Goal: Task Accomplishment & Management: Use online tool/utility

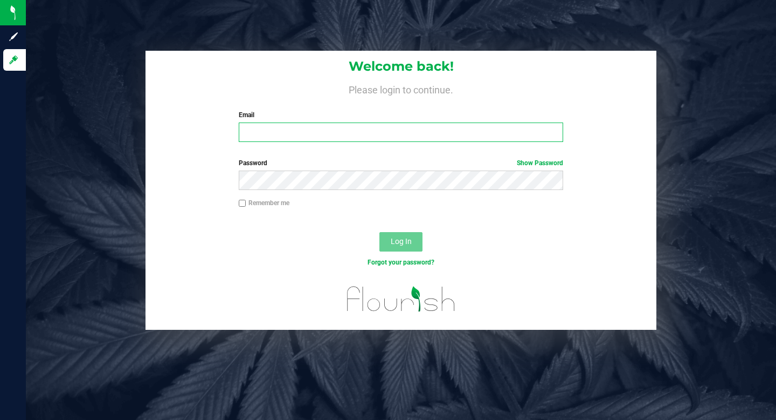
type input "[PERSON_NAME][EMAIL_ADDRESS][DOMAIN_NAME]"
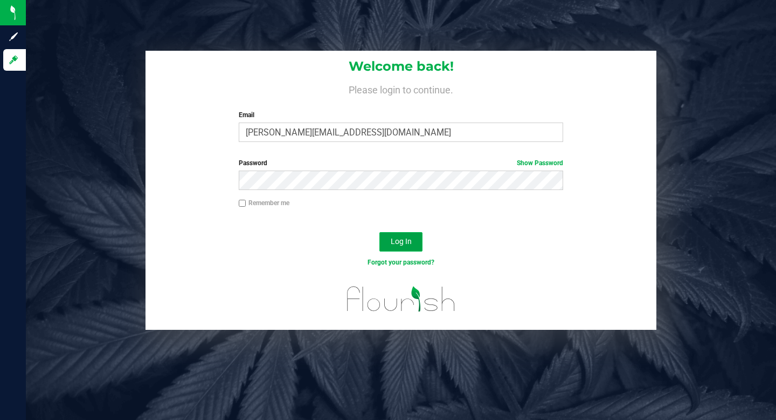
click at [417, 244] on button "Log In" at bounding box center [401, 241] width 43 height 19
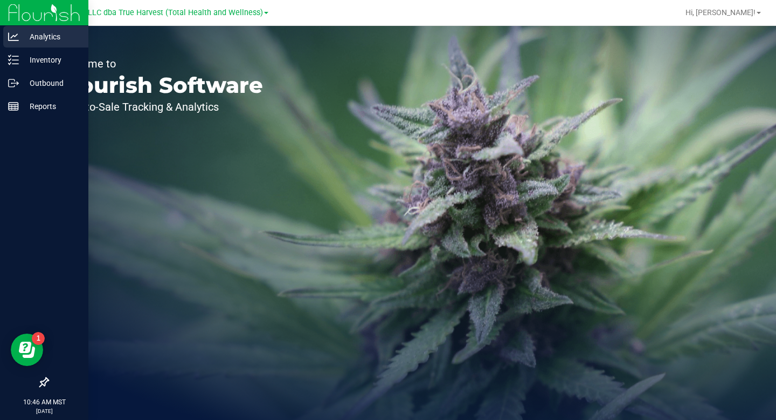
click at [12, 33] on icon at bounding box center [13, 36] width 11 height 11
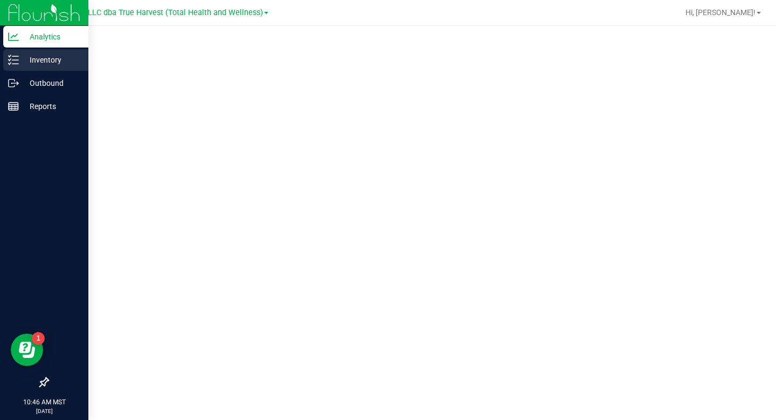
click at [13, 63] on icon at bounding box center [13, 59] width 11 height 11
click at [33, 63] on p "Inventory" at bounding box center [51, 59] width 65 height 13
click at [55, 58] on p "Inventory" at bounding box center [51, 59] width 65 height 13
click at [53, 58] on p "Inventory" at bounding box center [51, 59] width 65 height 13
click at [50, 60] on p "Inventory" at bounding box center [51, 59] width 65 height 13
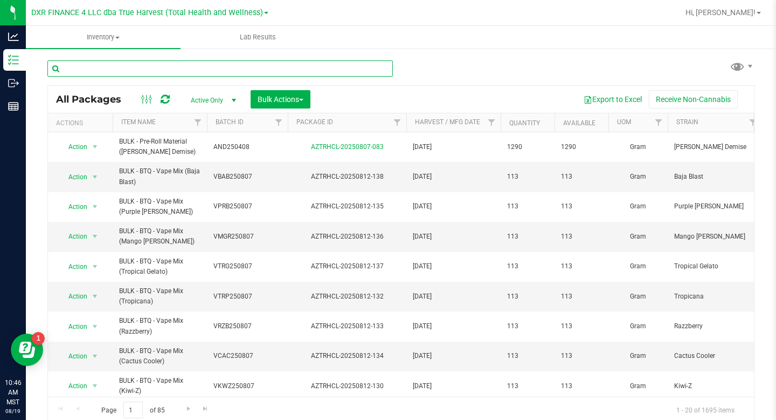
click at [149, 74] on input "text" at bounding box center [220, 68] width 346 height 16
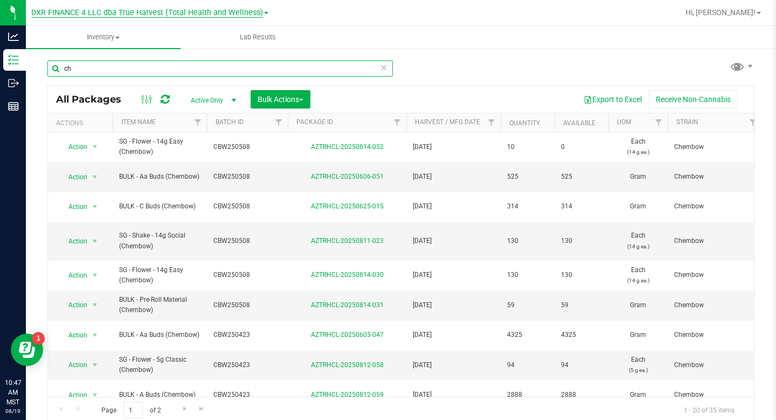
type input "c"
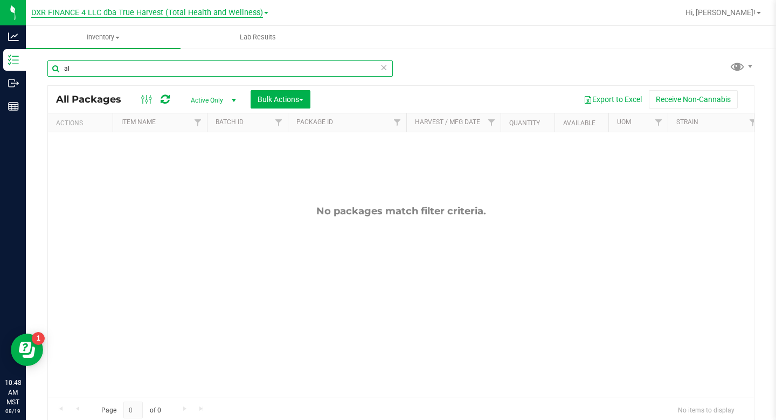
type input "a"
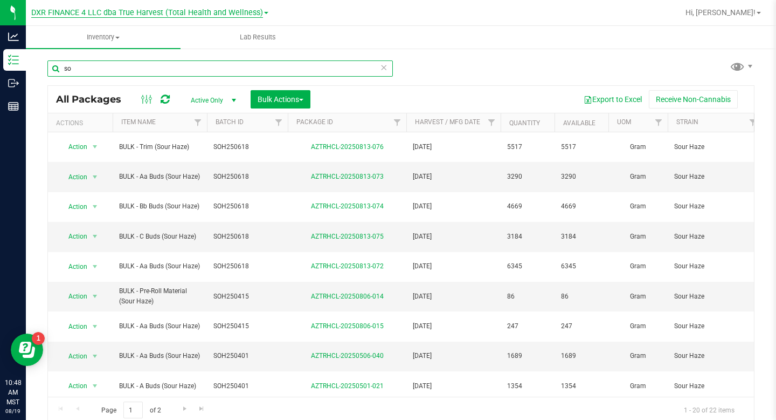
type input "s"
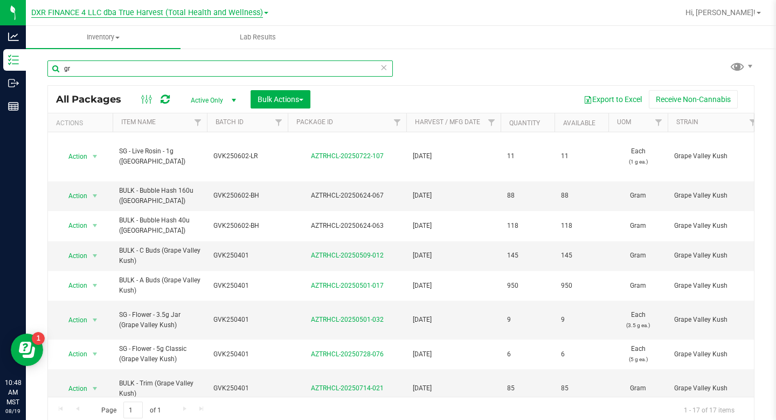
type input "g"
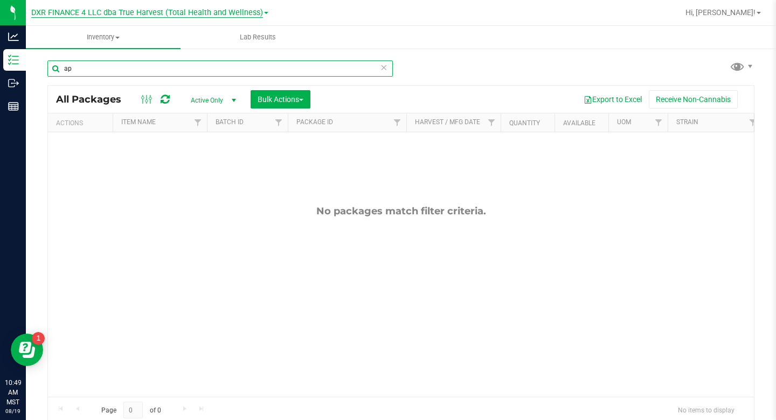
type input "a"
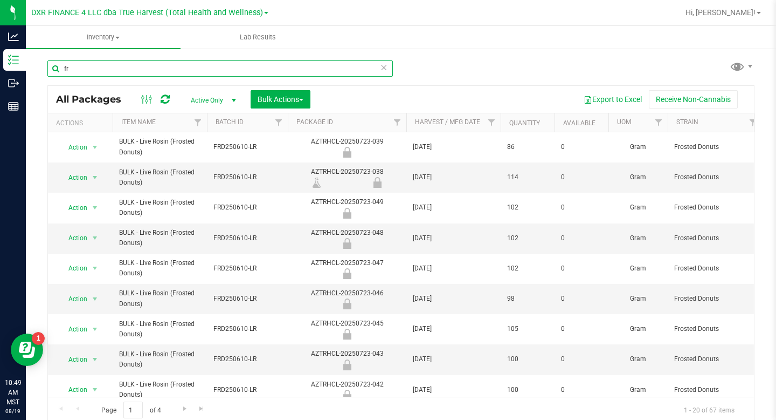
type input "f"
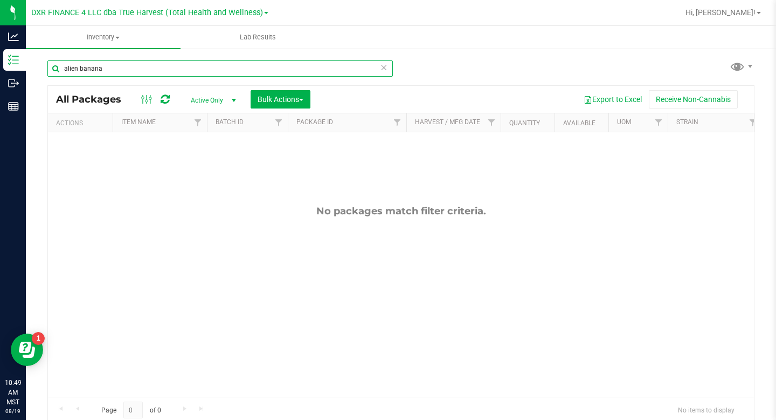
type input "alien banana"
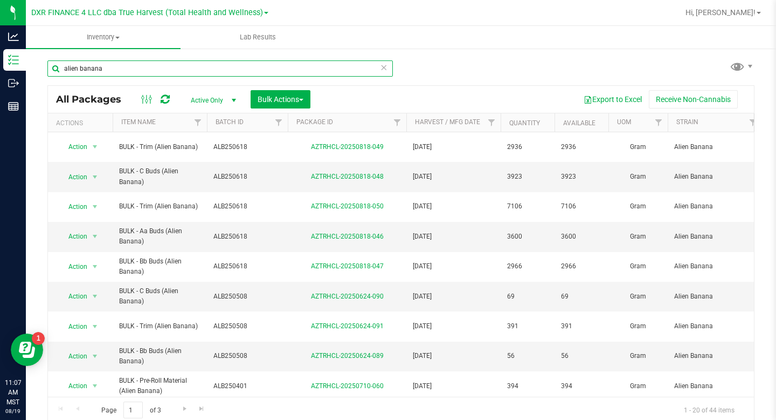
drag, startPoint x: 108, startPoint y: 73, endPoint x: 51, endPoint y: 63, distance: 57.5
click at [51, 63] on input "alien banana" at bounding box center [220, 68] width 346 height 16
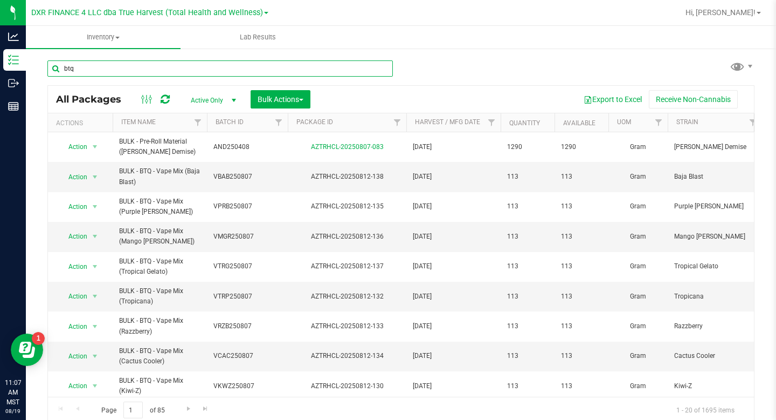
type input "btq"
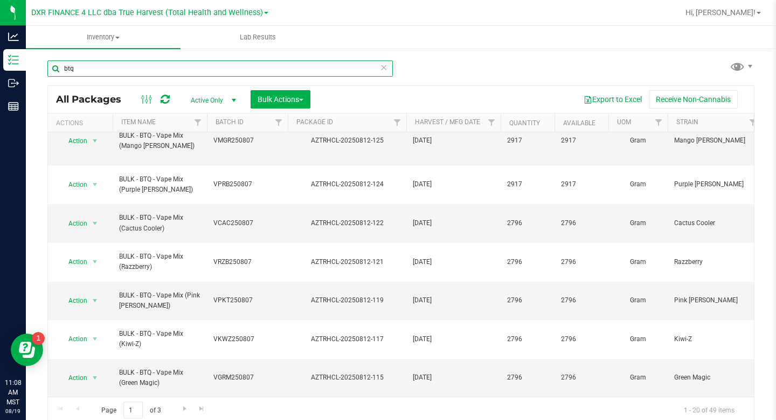
scroll to position [427, 0]
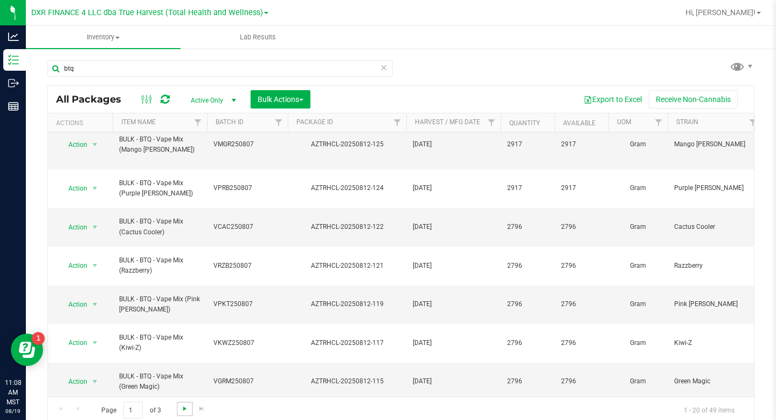
click at [185, 409] on span "Go to the next page" at bounding box center [185, 408] width 9 height 9
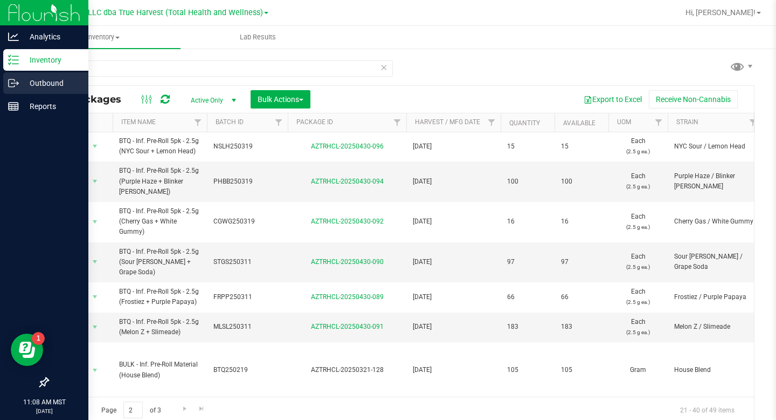
click at [22, 76] on div "Outbound" at bounding box center [45, 83] width 85 height 22
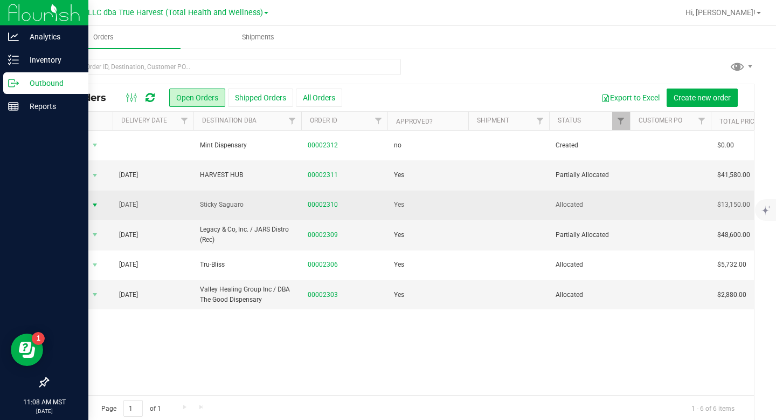
click at [98, 200] on span "select" at bounding box center [94, 204] width 13 height 15
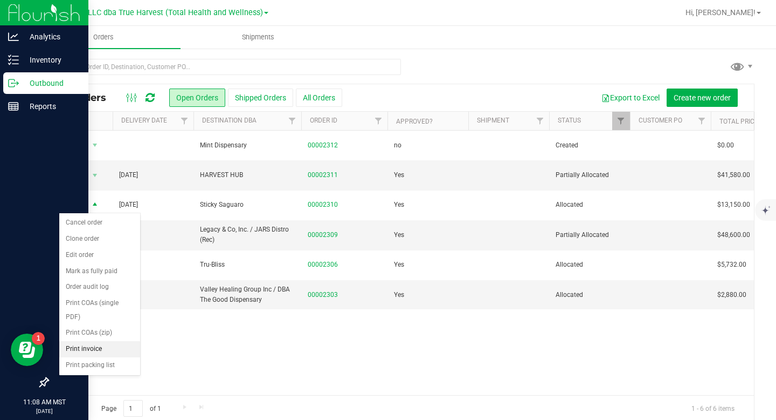
click at [95, 350] on li "Print invoice" at bounding box center [99, 349] width 81 height 16
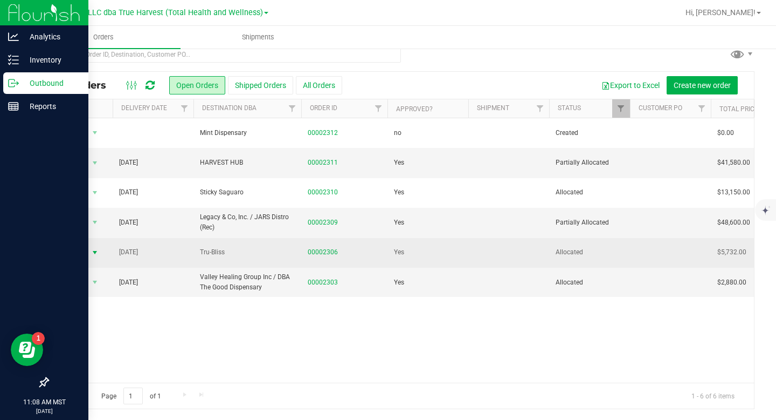
click at [96, 250] on span "select" at bounding box center [95, 252] width 9 height 9
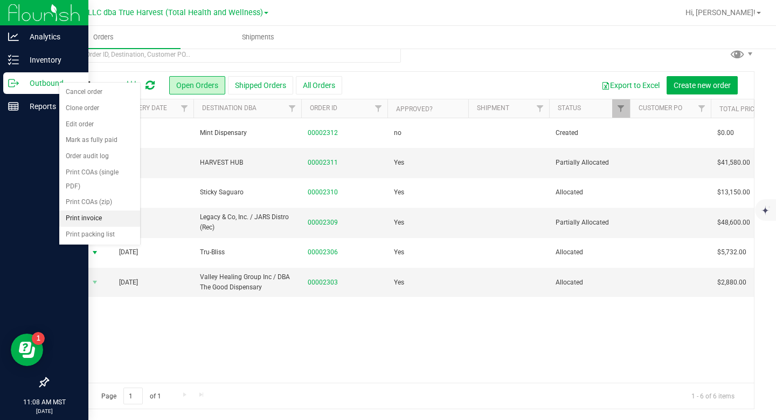
click at [105, 216] on li "Print invoice" at bounding box center [99, 218] width 81 height 16
